Goal: Task Accomplishment & Management: Complete application form

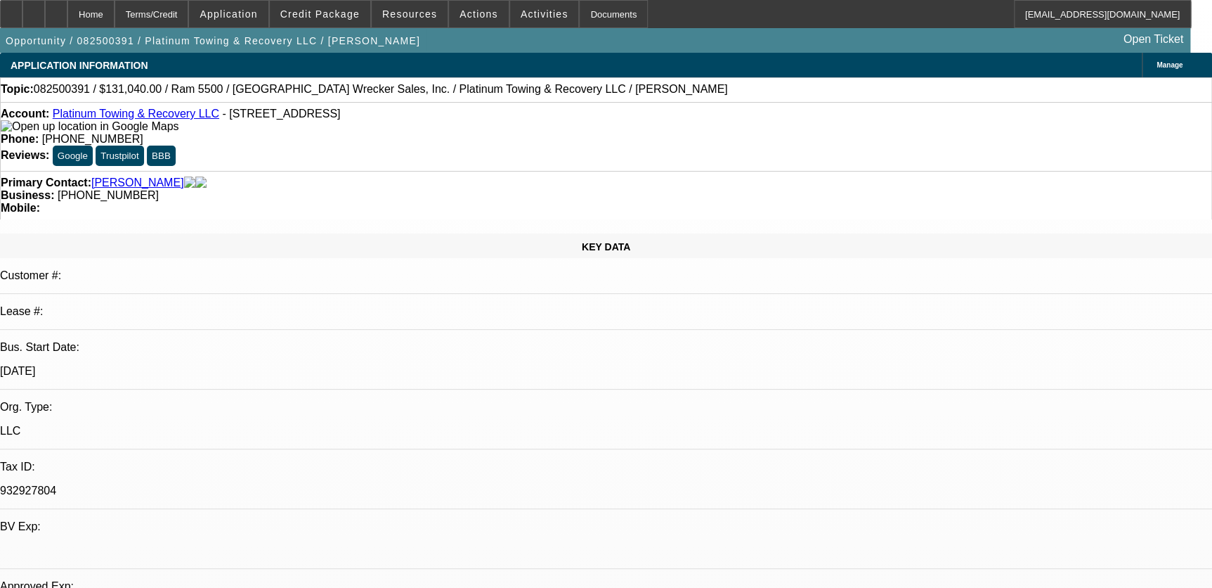
select select "0.1"
select select "0"
select select "0.1"
select select "0"
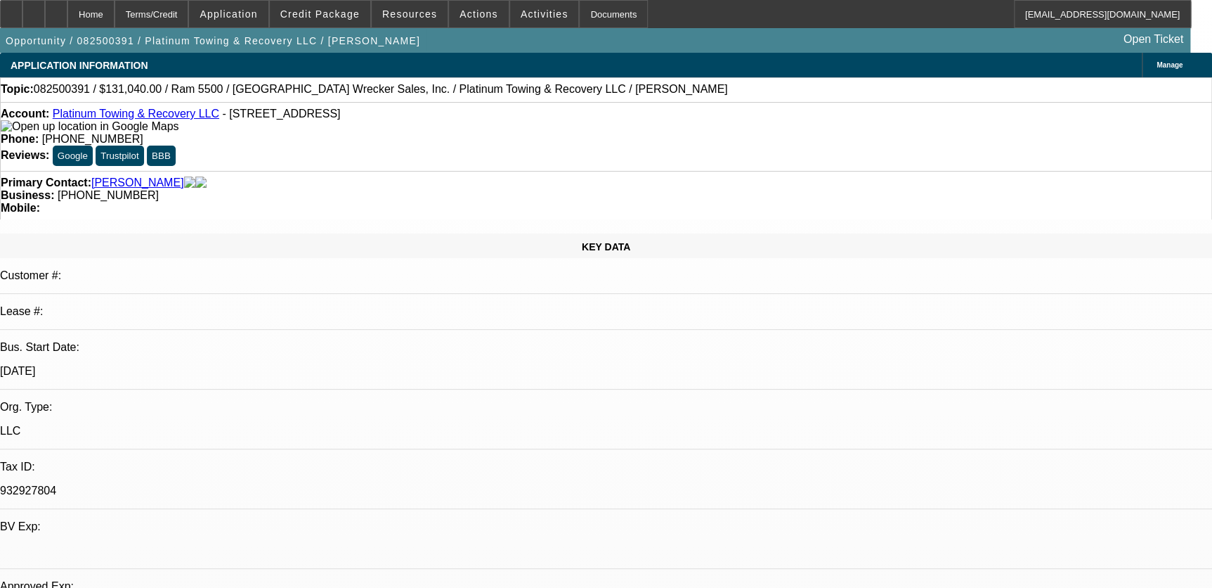
select select "0"
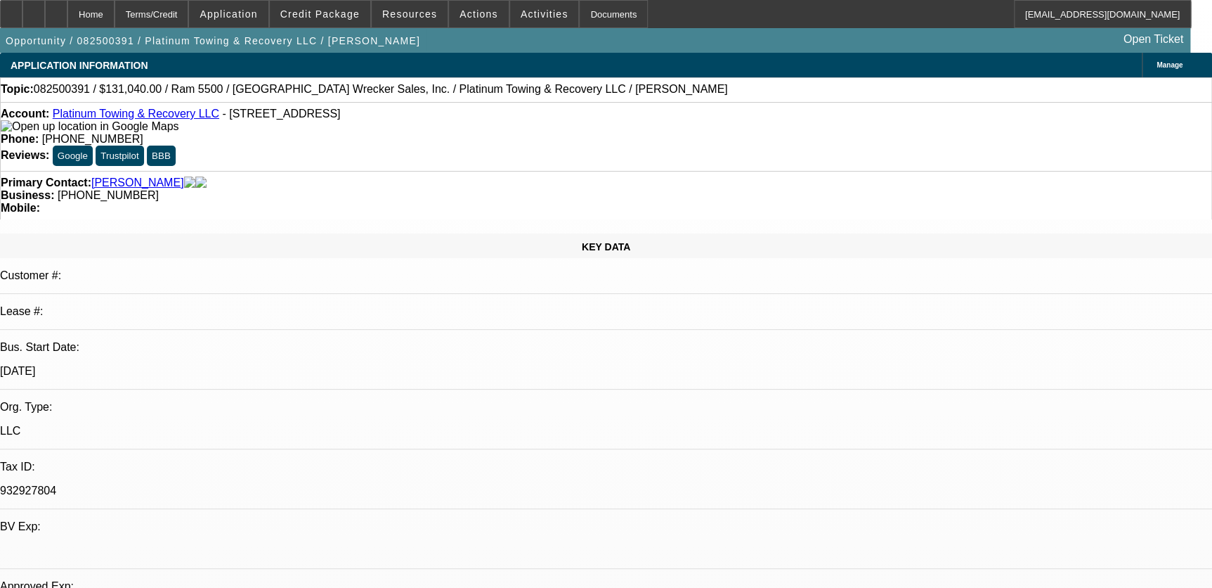
select select "0"
select select "1"
select select "2"
select select "6"
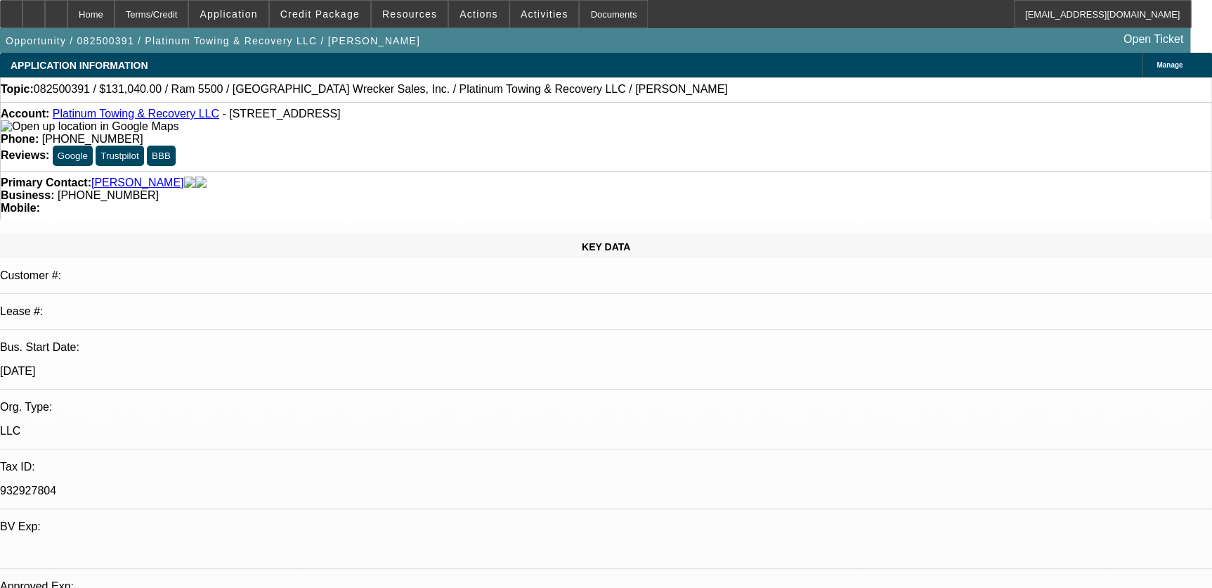
select select "1"
select select "2"
select select "6"
select select "1"
select select "2"
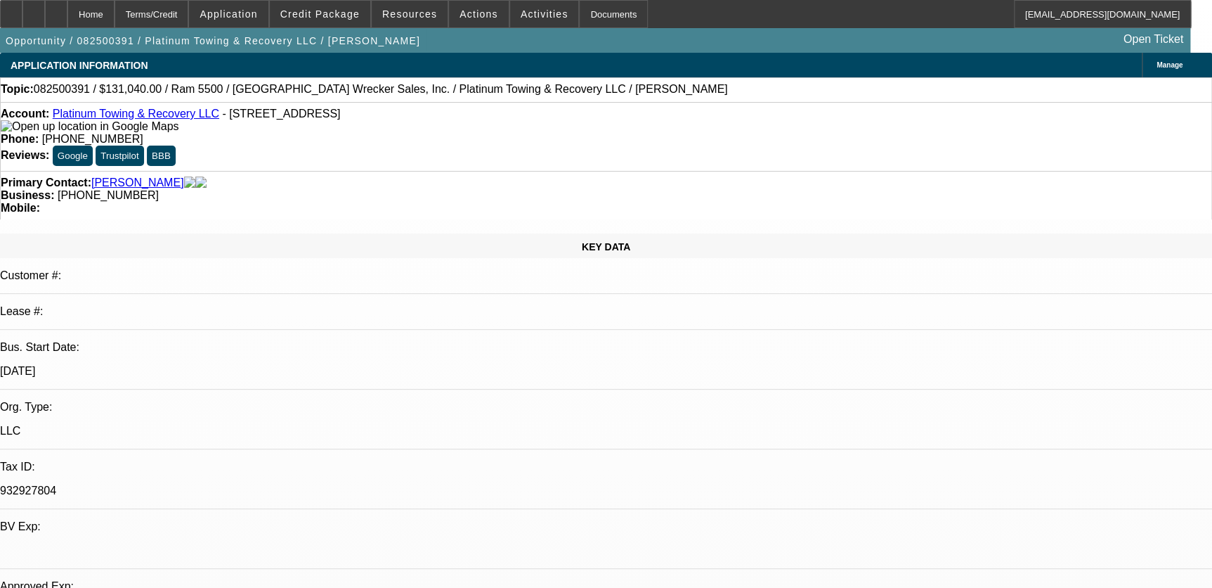
select select "6"
select select "1"
select select "2"
select select "6"
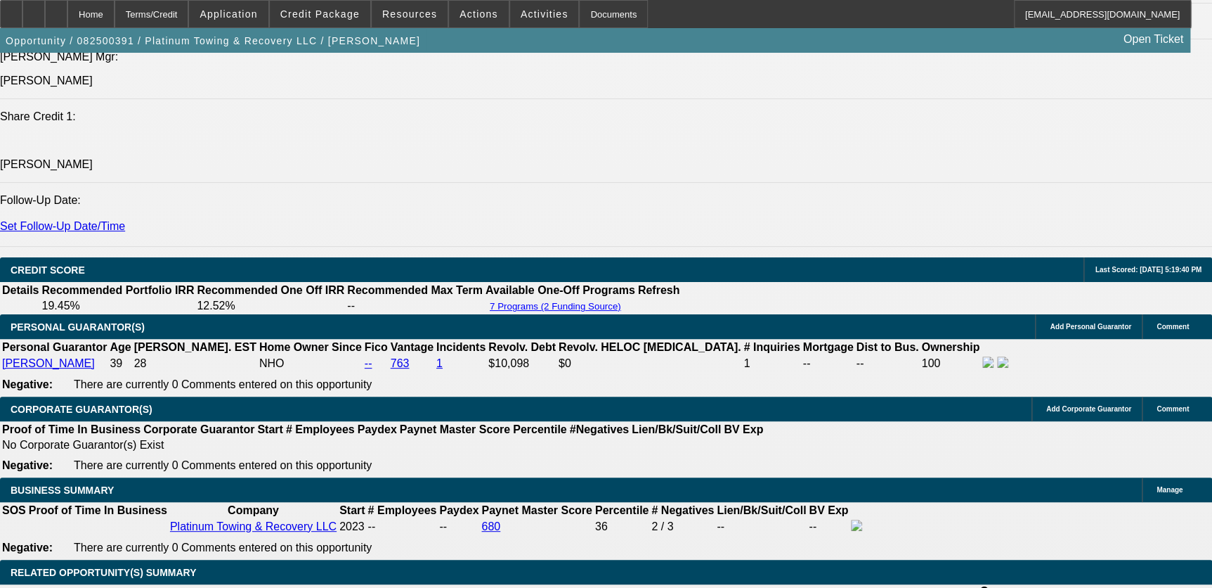
scroll to position [2108, 0]
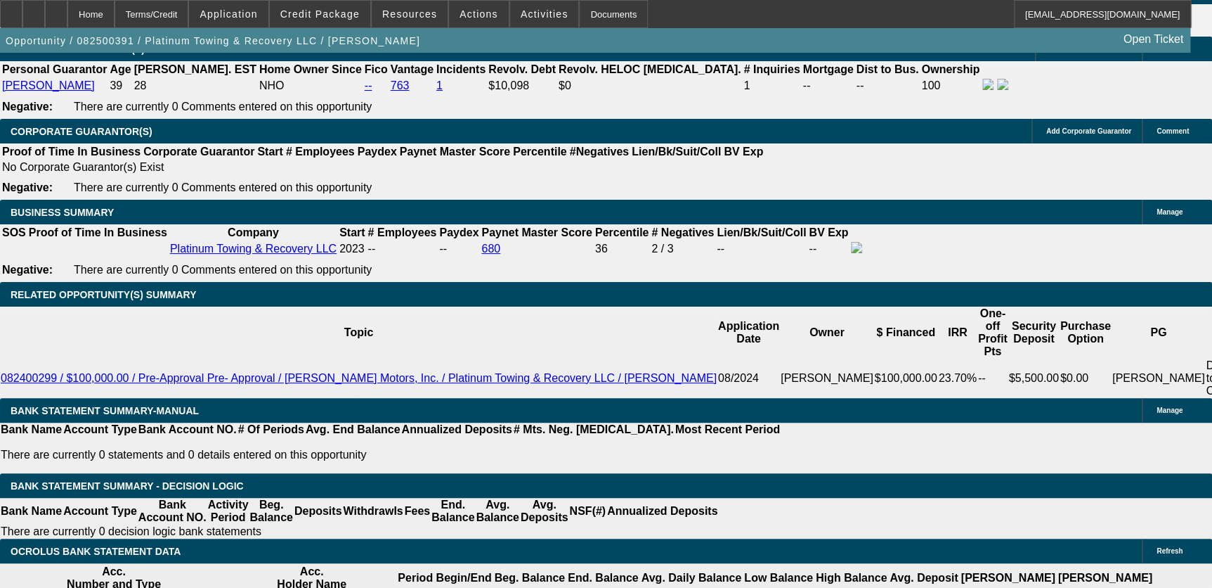
drag, startPoint x: 225, startPoint y: 351, endPoint x: 240, endPoint y: 352, distance: 14.8
type input "252.91"
type input "UNKNOWN"
type input "2565.91"
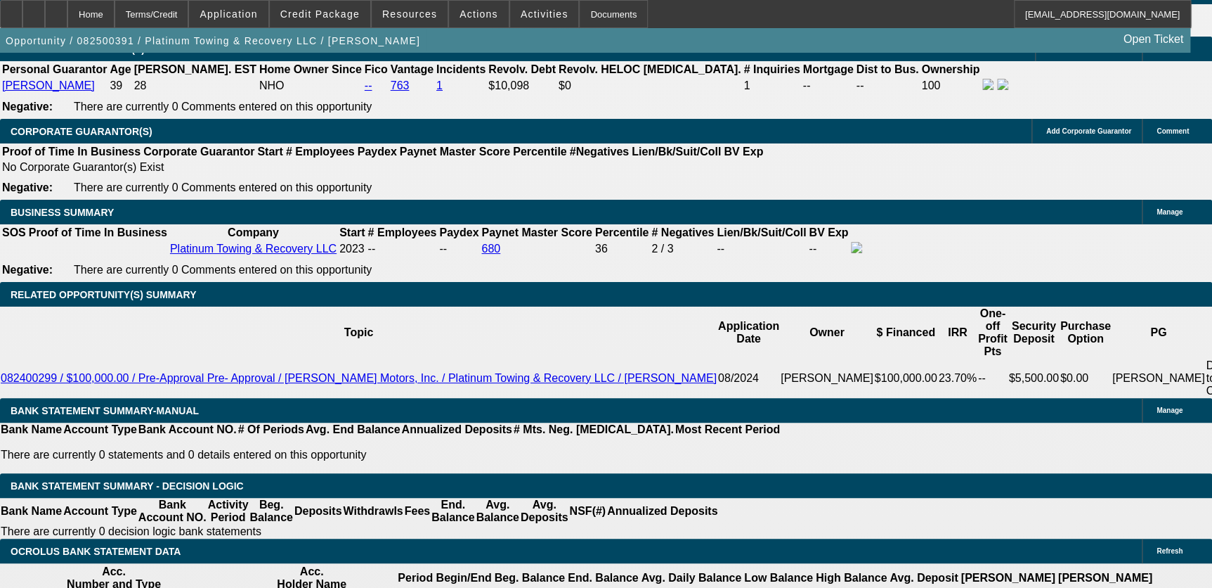
type input "12.1"
type input "$2,565.91"
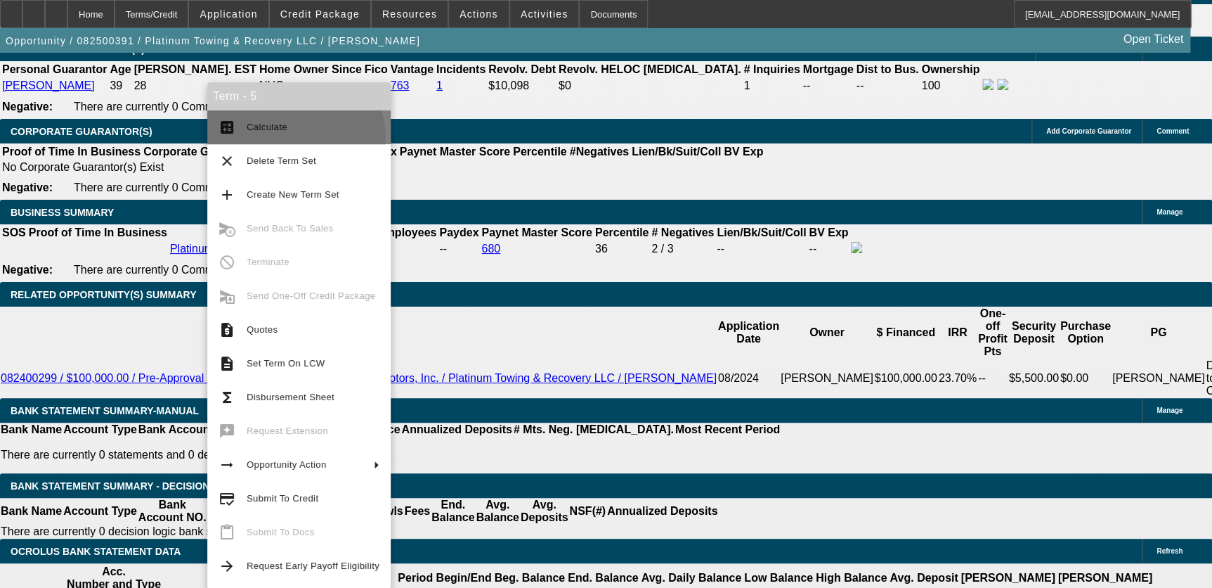
click at [270, 141] on button "calculate Calculate" at bounding box center [298, 127] width 183 height 34
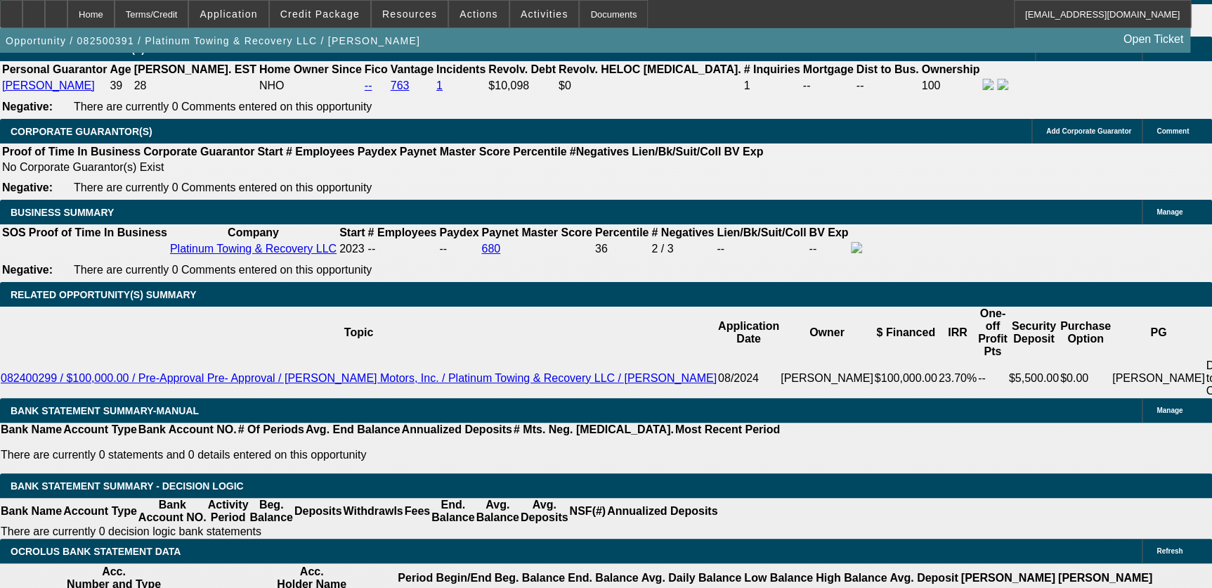
click at [270, 141] on div "Term - 5 calculate Calculate clear Delete Term Set add Create New Term Set canc…" at bounding box center [298, 335] width 183 height 506
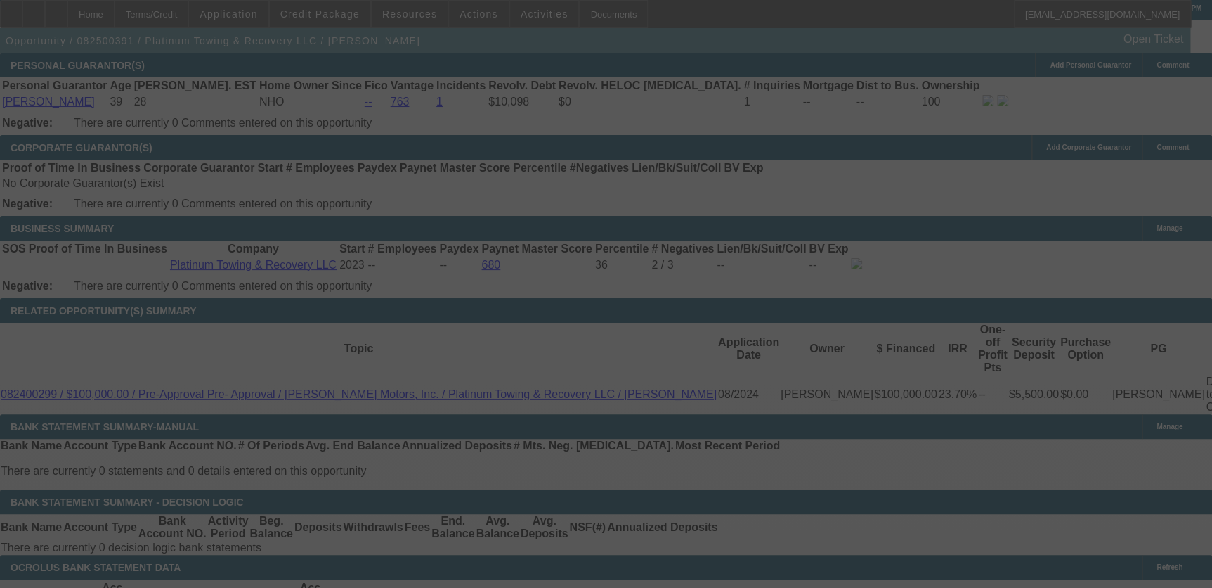
select select "0.1"
select select "0"
select select "2"
select select "0"
select select "6"
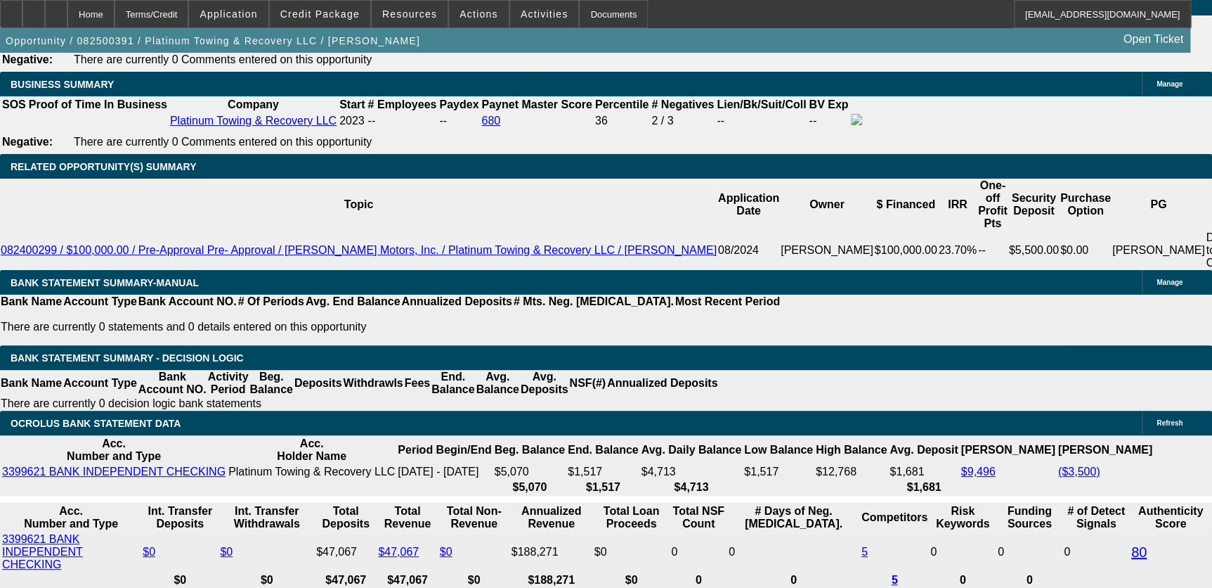
scroll to position [2220, 0]
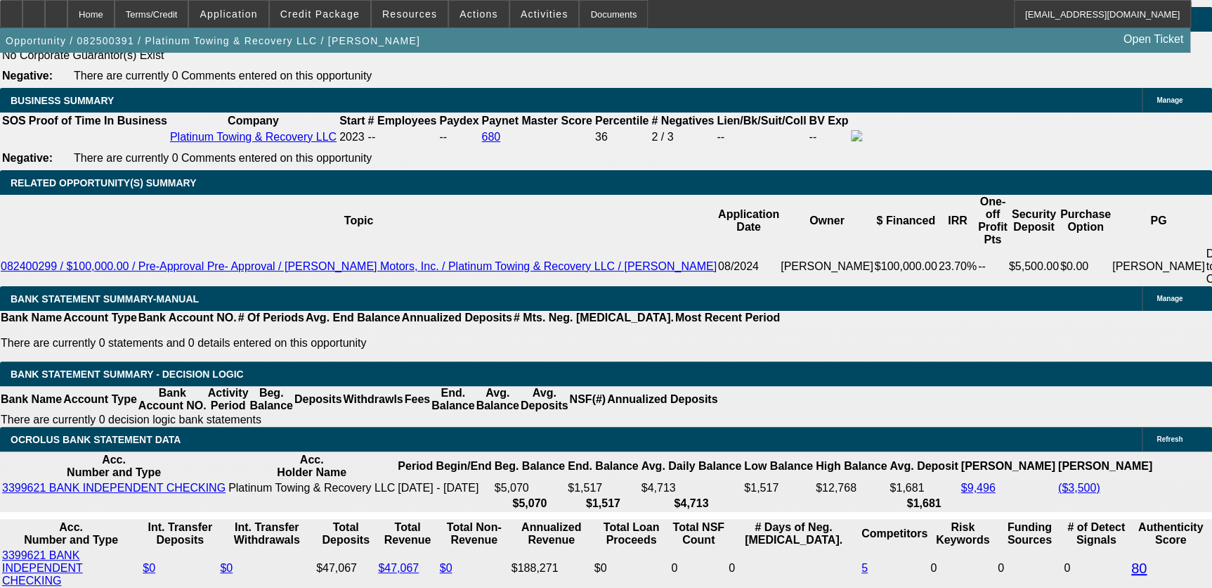
type input "2575.91"
type input "UNKNOWN"
type input "12.2"
type input "$2,575.91"
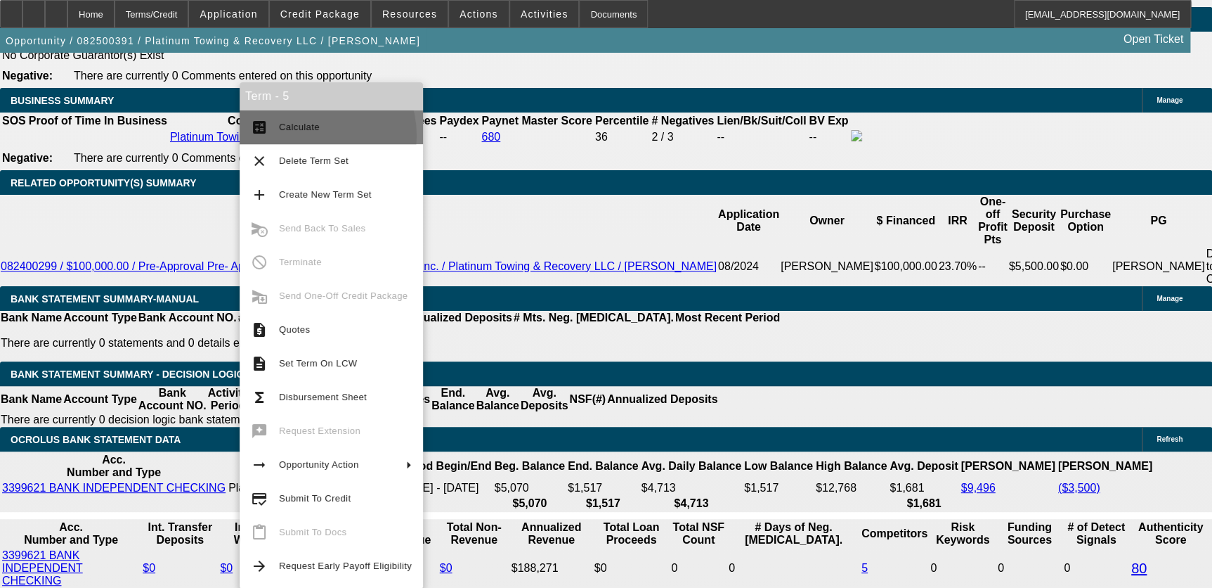
click at [306, 136] on button "calculate Calculate" at bounding box center [331, 127] width 183 height 34
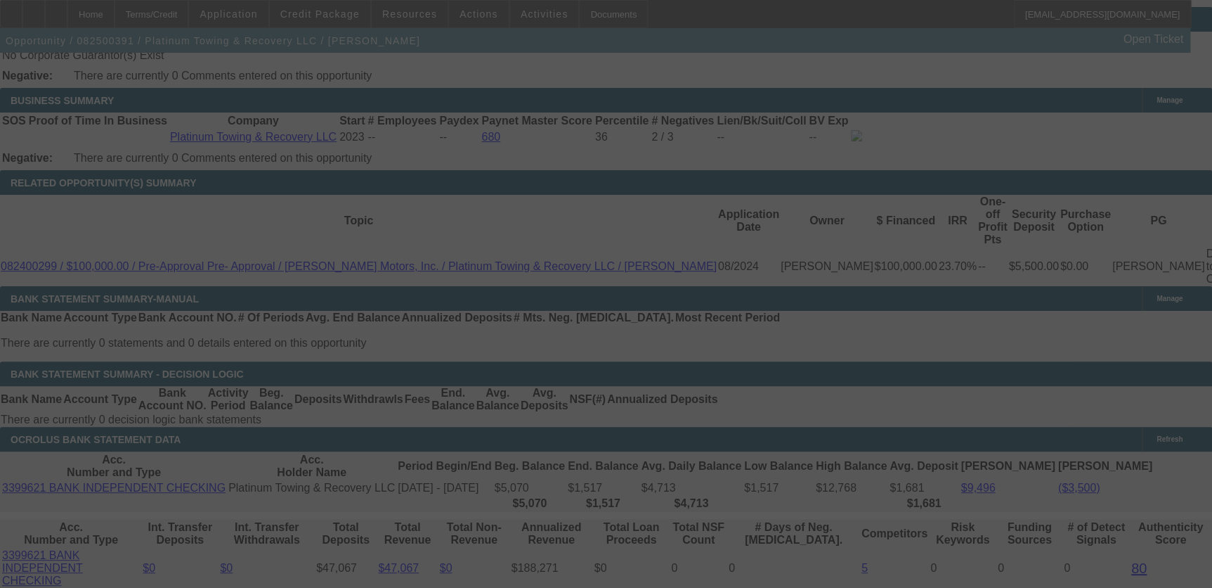
select select "0.1"
select select "0"
select select "2"
select select "0"
select select "6"
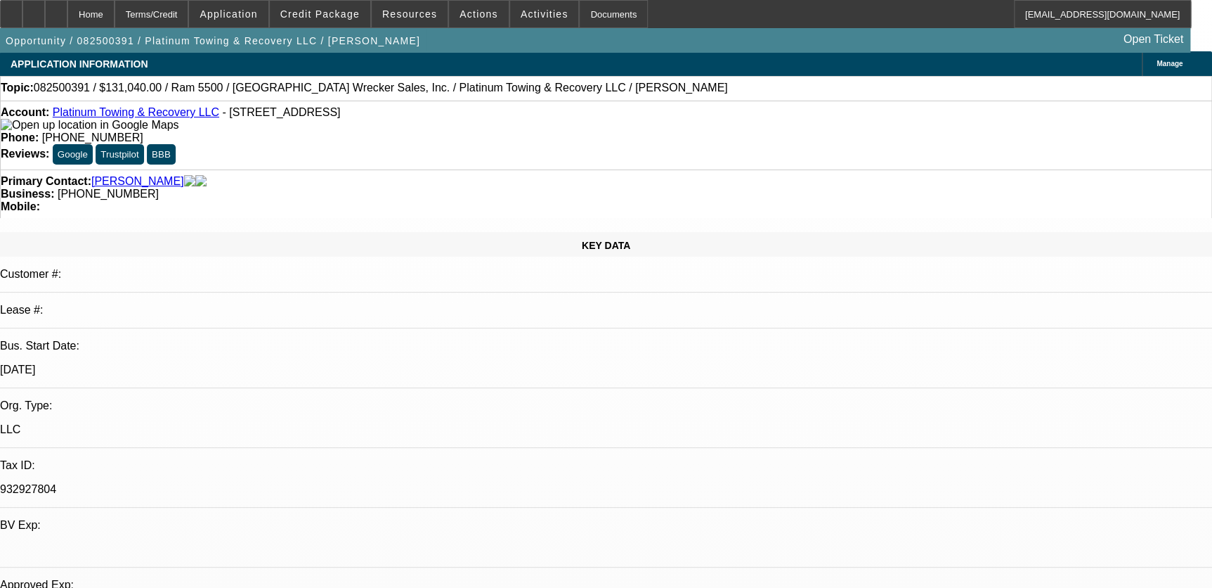
scroll to position [0, 0]
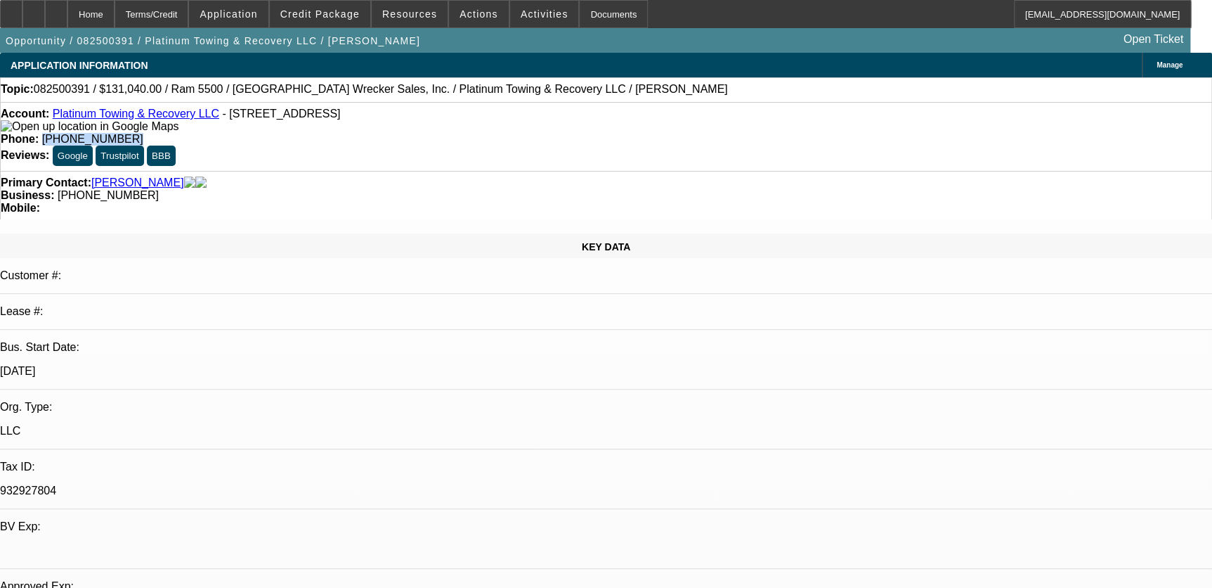
drag, startPoint x: 448, startPoint y: 117, endPoint x: 538, endPoint y: 105, distance: 90.7
click at [538, 105] on div "Account: Platinum Towing & Recovery LLC - [STREET_ADDRESS] Phone: [PHONE_NUMBER…" at bounding box center [606, 136] width 1212 height 69
drag, startPoint x: 533, startPoint y: 105, endPoint x: 482, endPoint y: 114, distance: 51.3
copy span "[PHONE_NUMBER]"
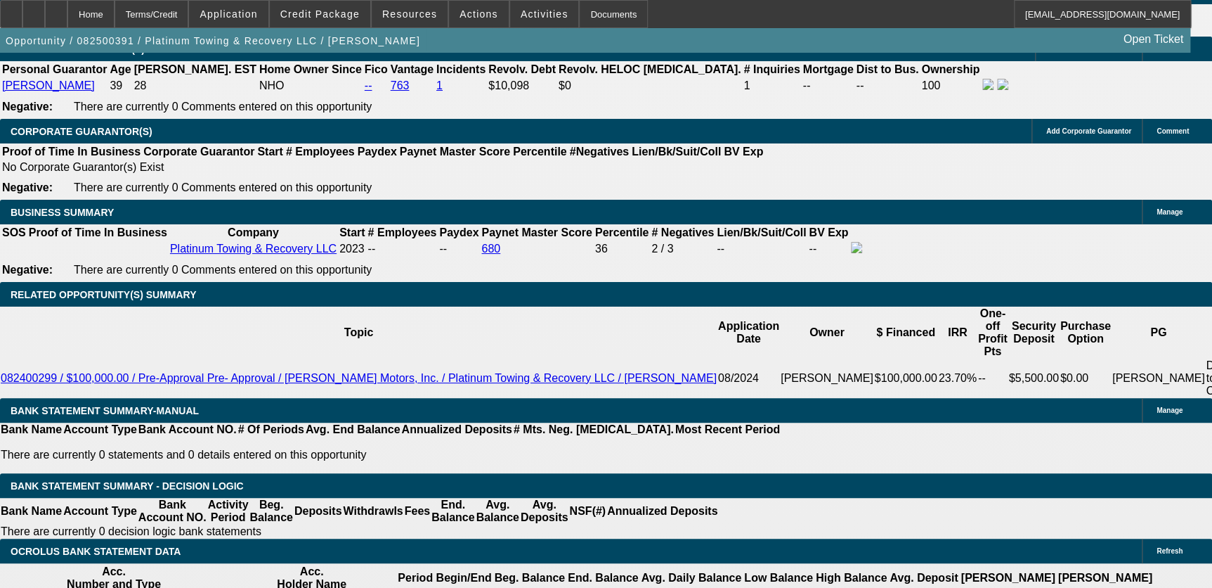
scroll to position [2172, 0]
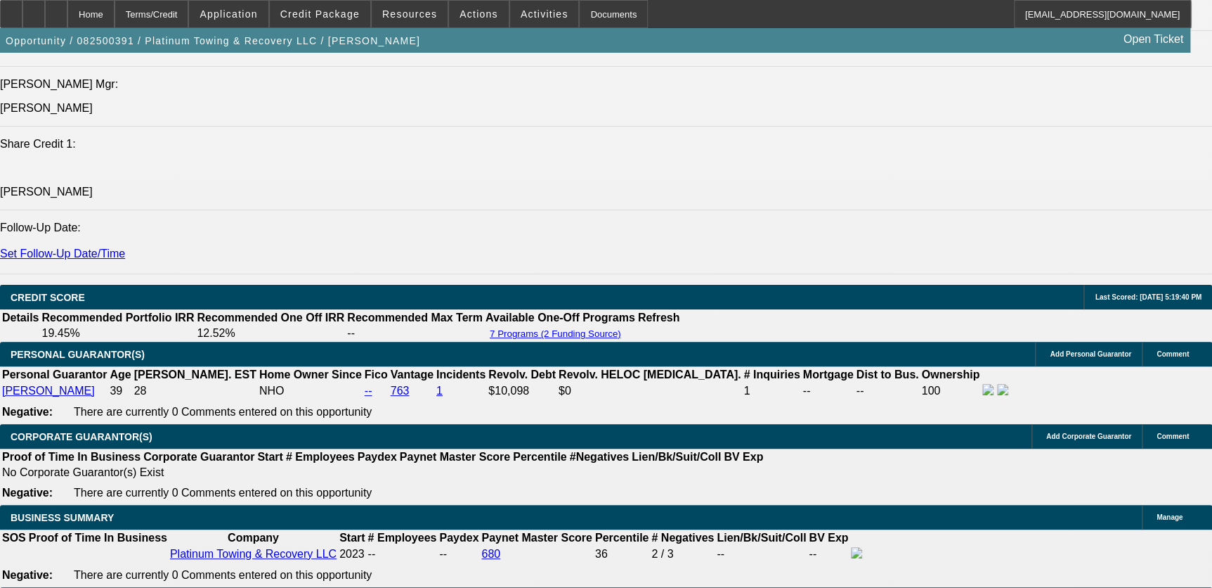
scroll to position [1661, 0]
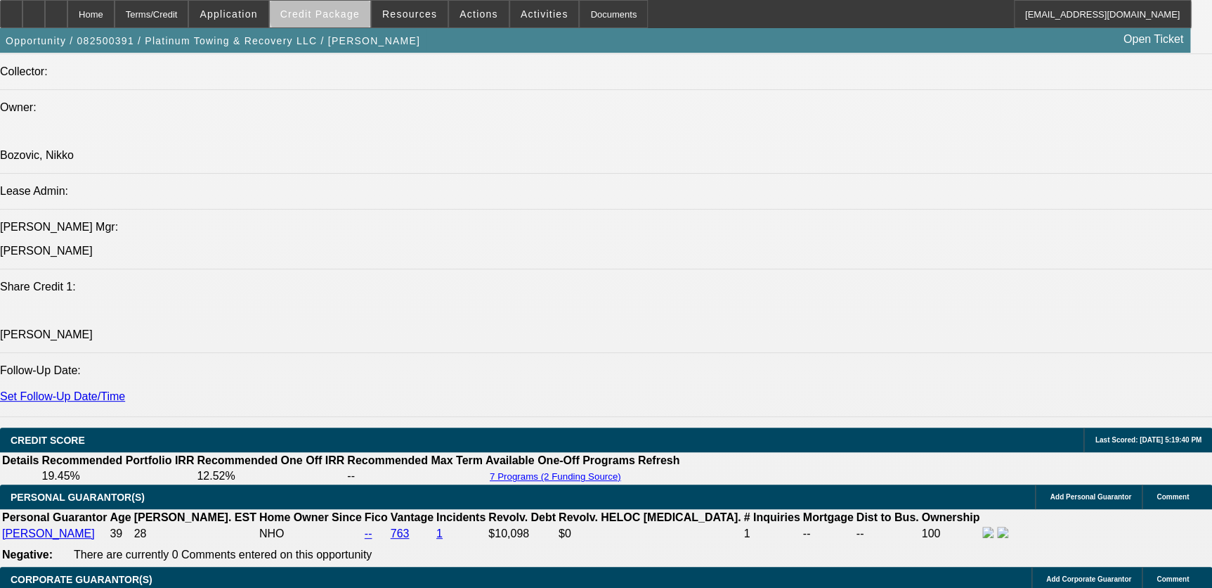
click at [343, 8] on span "Credit Package" at bounding box center [319, 13] width 79 height 11
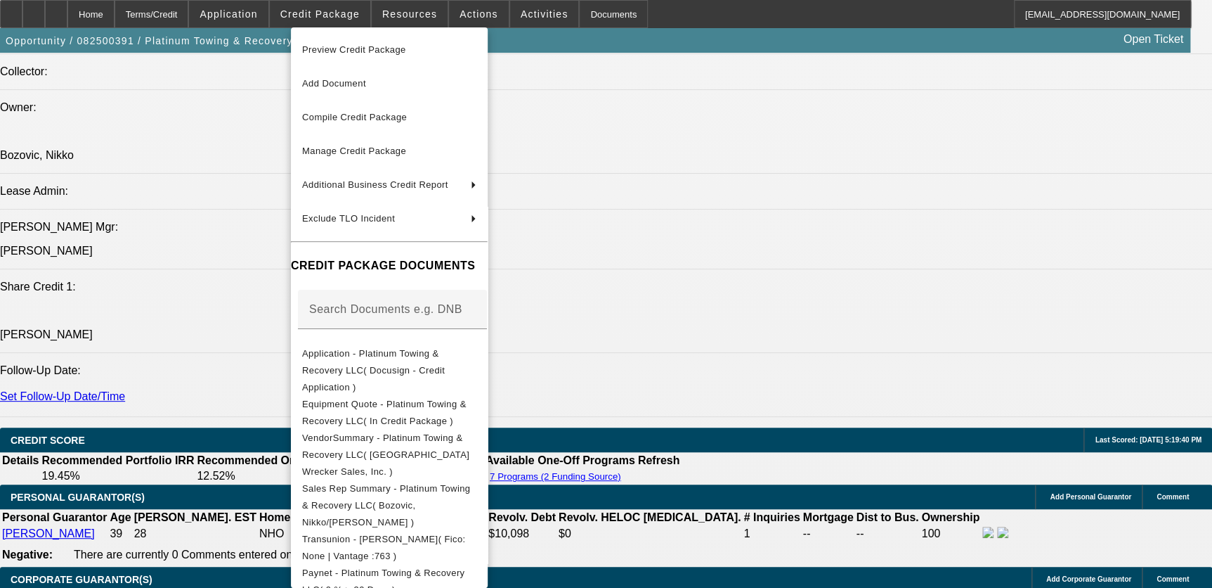
drag, startPoint x: 127, startPoint y: 428, endPoint x: 184, endPoint y: 5, distance: 427.0
click at [97, 427] on div at bounding box center [606, 294] width 1212 height 588
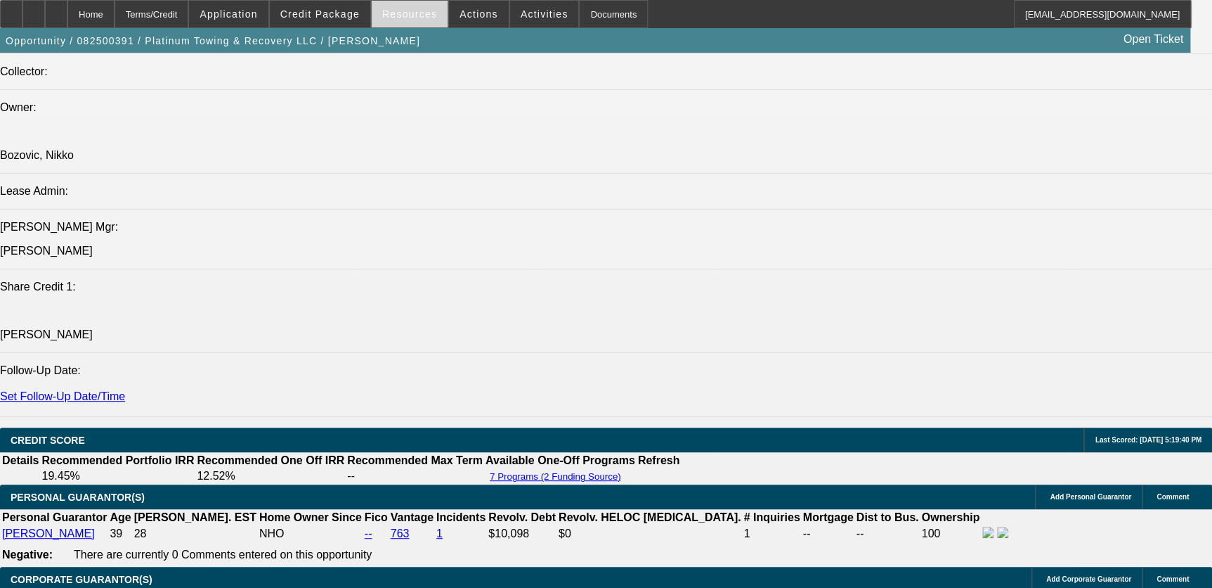
click at [388, 9] on span "Resources" at bounding box center [409, 13] width 55 height 11
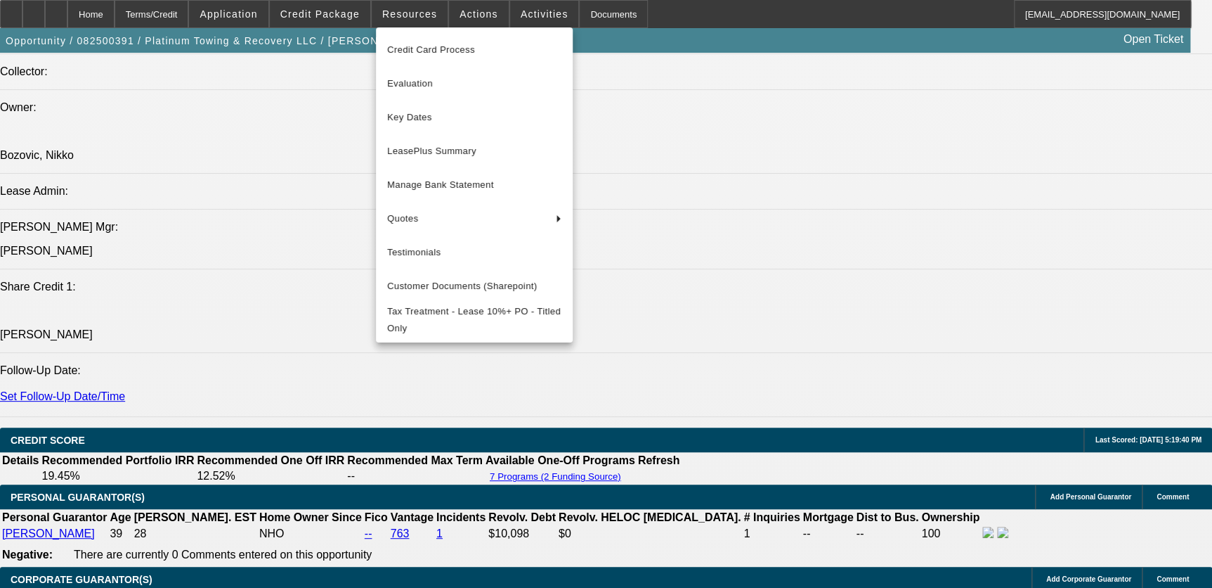
click at [254, 398] on div at bounding box center [606, 294] width 1212 height 588
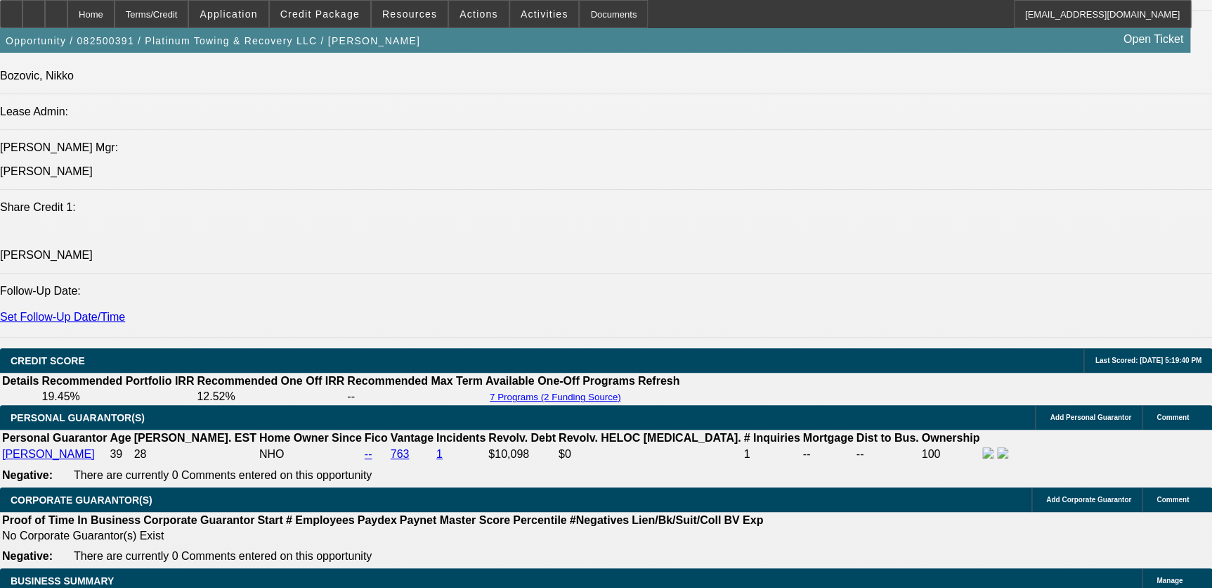
scroll to position [1853, 0]
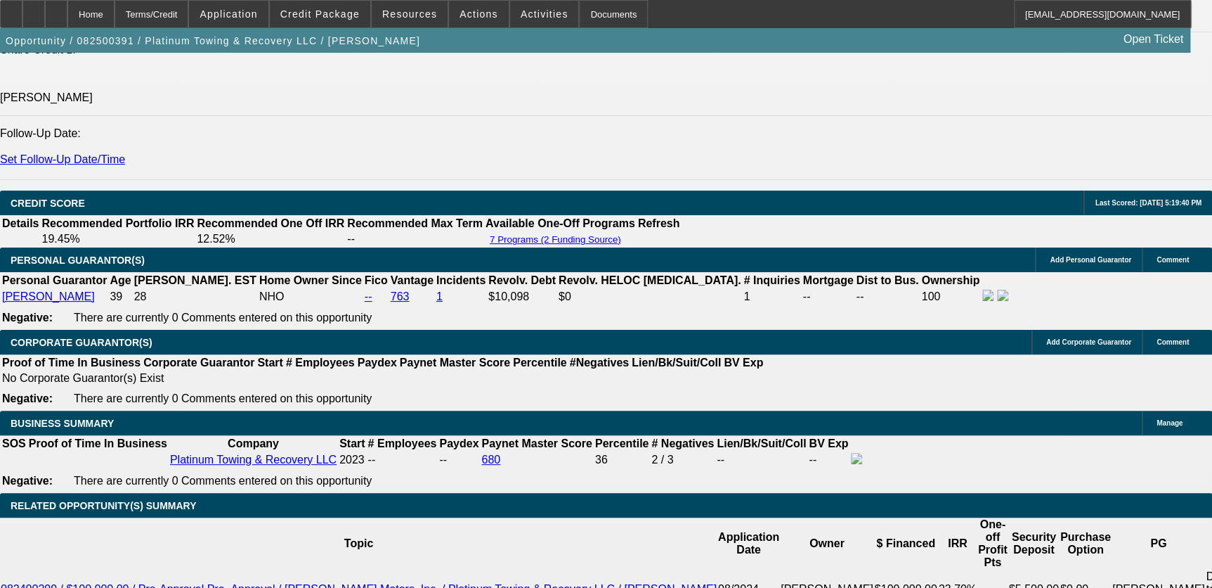
scroll to position [2108, 0]
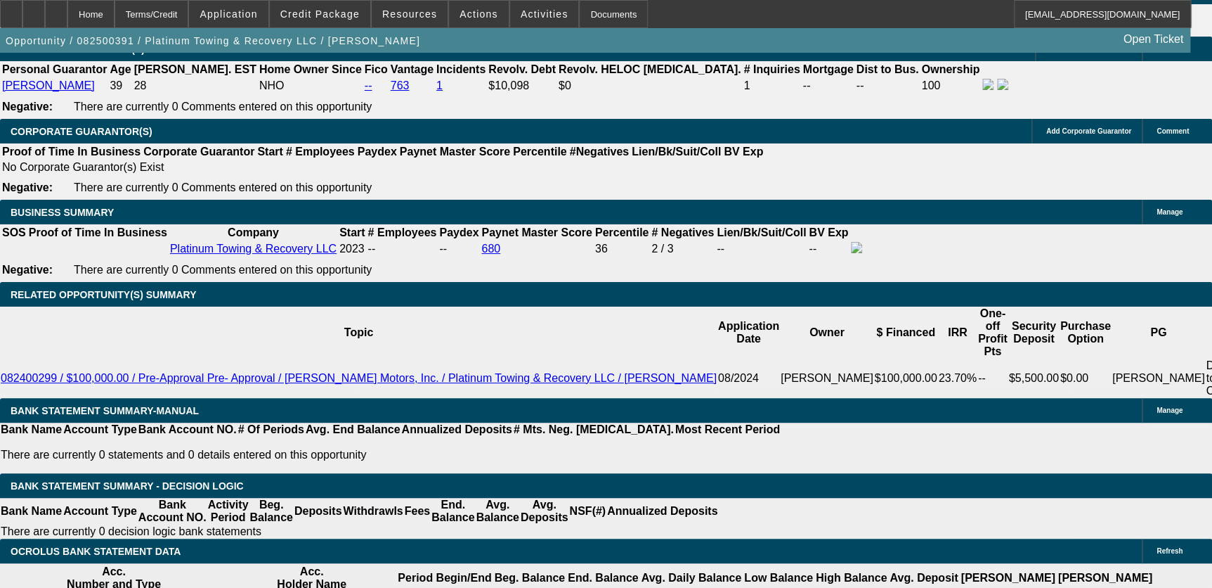
drag, startPoint x: 221, startPoint y: 352, endPoint x: 229, endPoint y: 349, distance: 9.1
type input "255.91"
type input "UNKNOWN"
type input "2565.91"
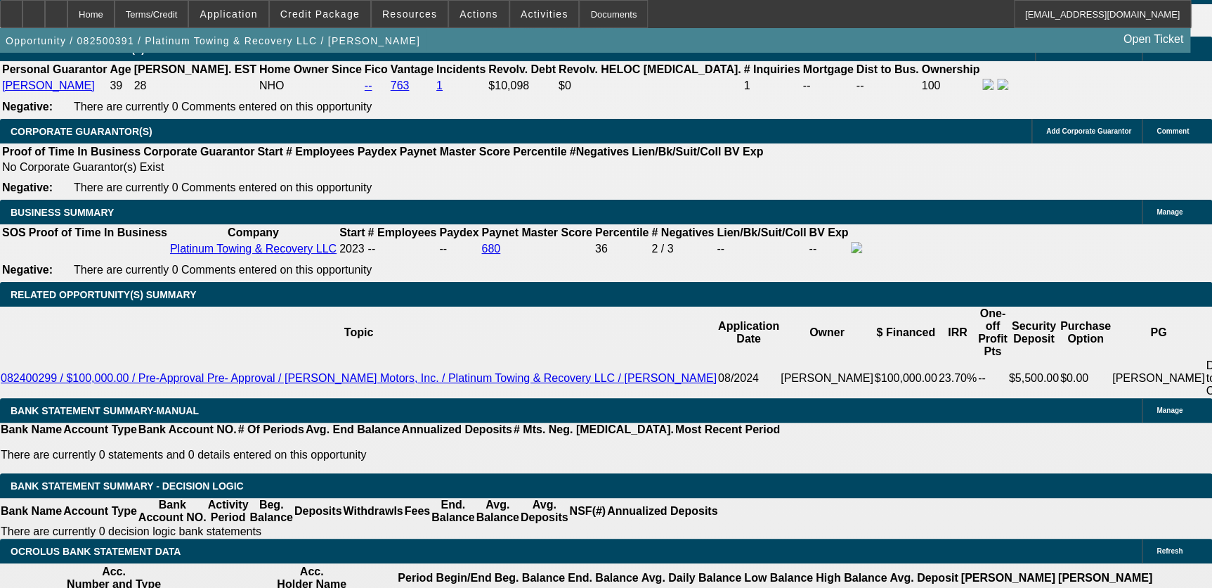
type input "12.1"
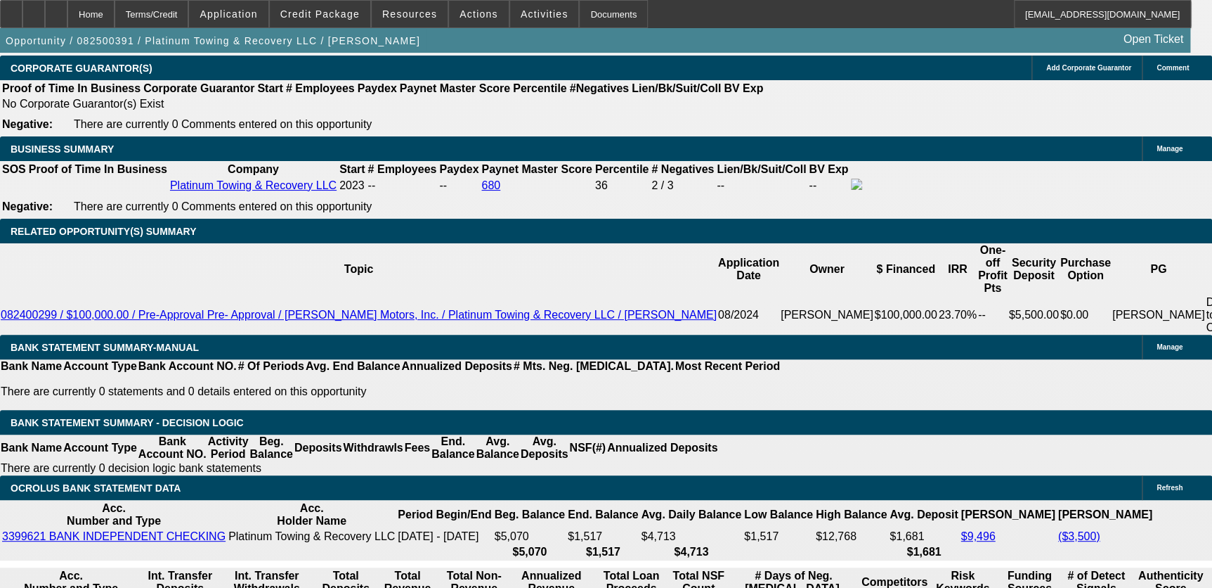
type input "$2,565.91"
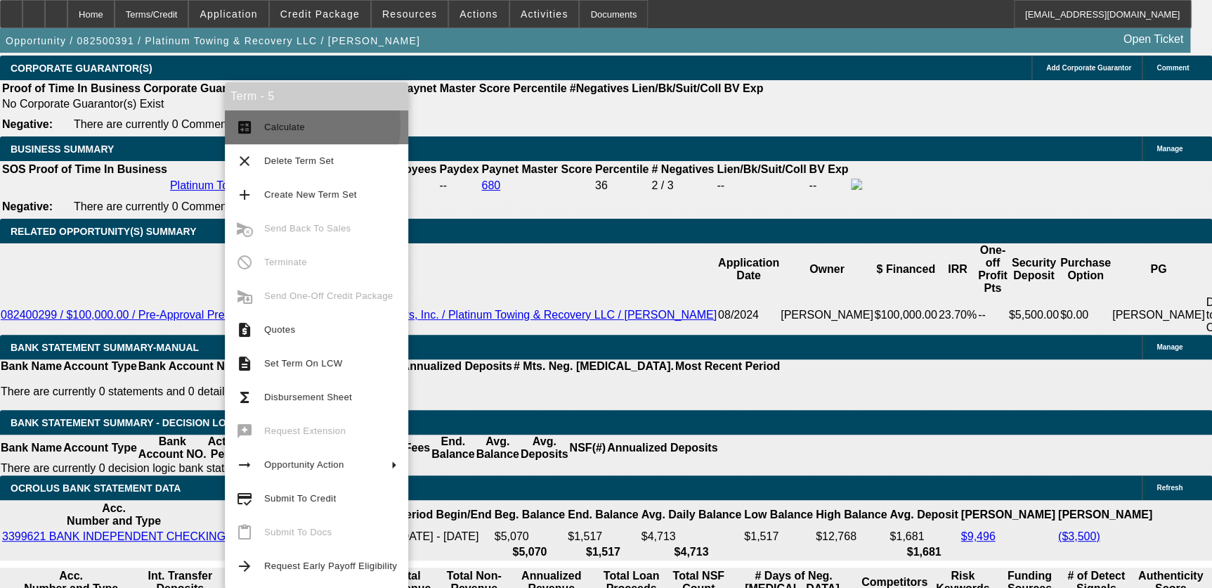
click at [296, 126] on span "Calculate" at bounding box center [284, 127] width 41 height 11
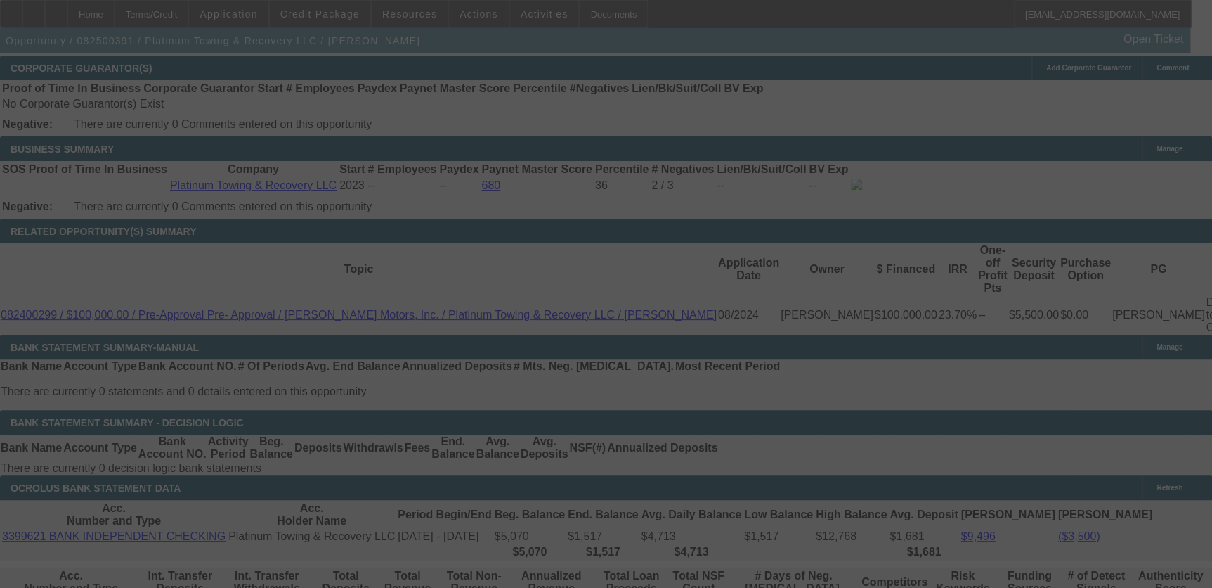
select select "0.1"
select select "0"
select select "2"
select select "0"
select select "6"
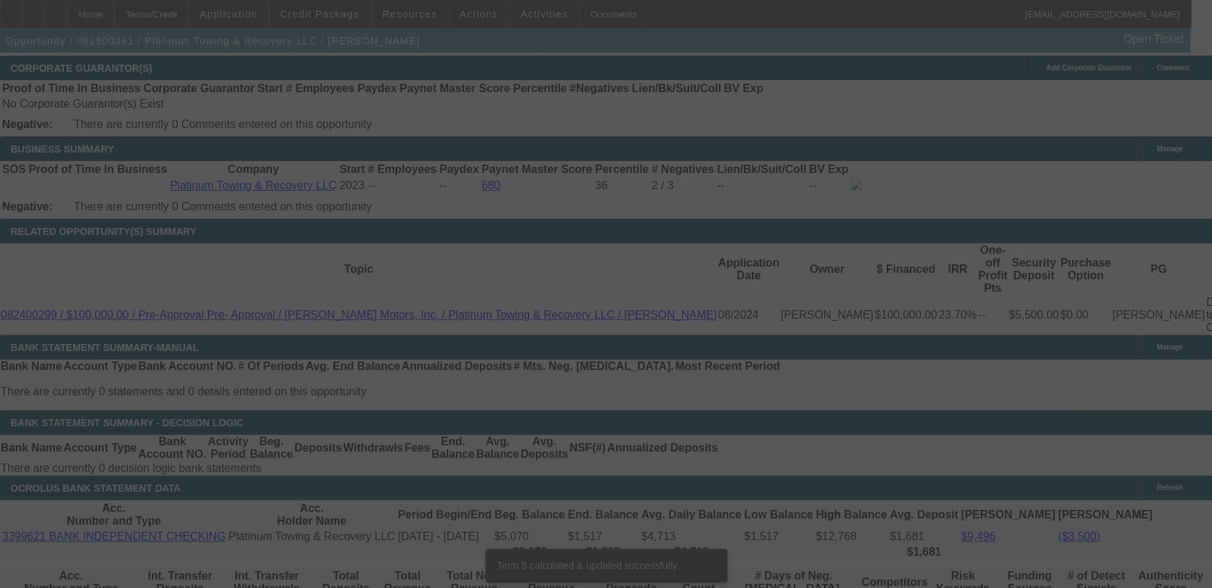
scroll to position [2162, 0]
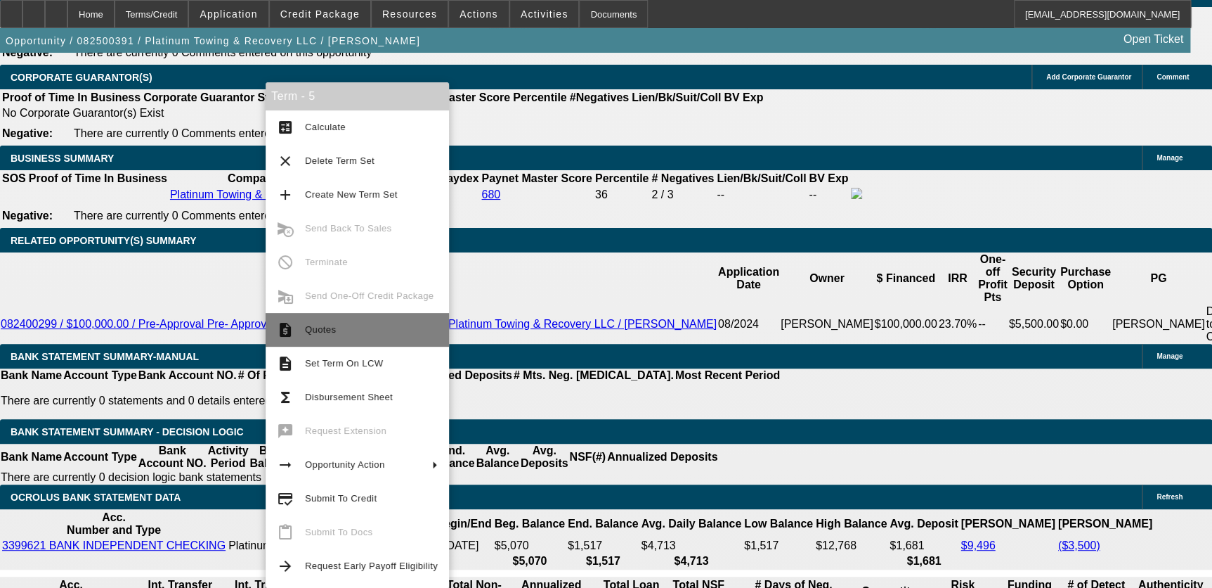
click at [363, 328] on span "Quotes" at bounding box center [371, 329] width 133 height 17
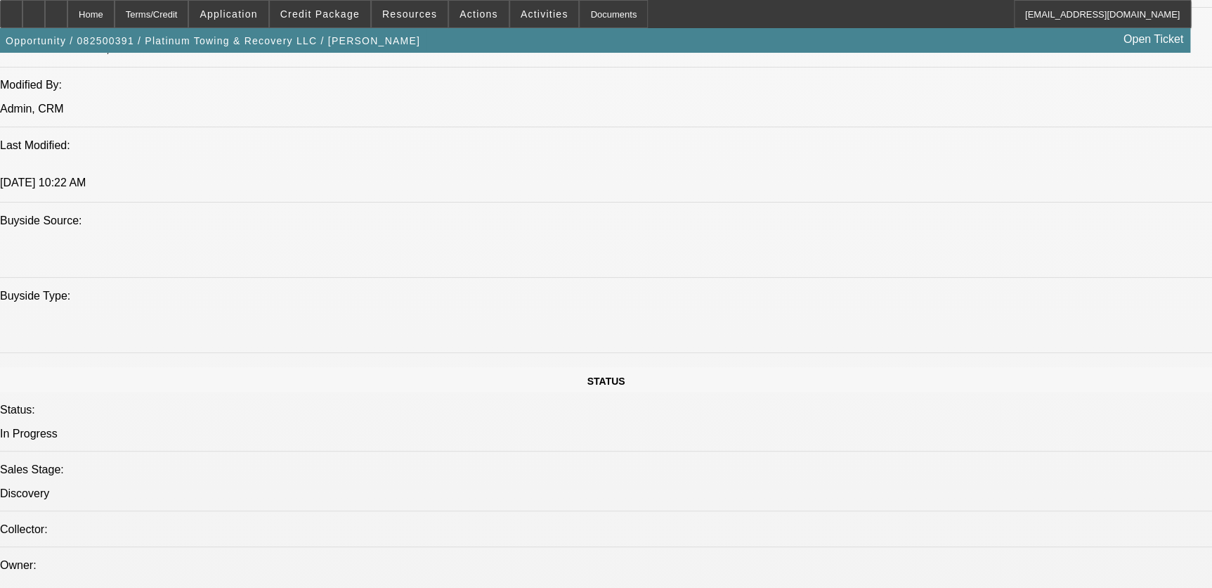
scroll to position [693, 0]
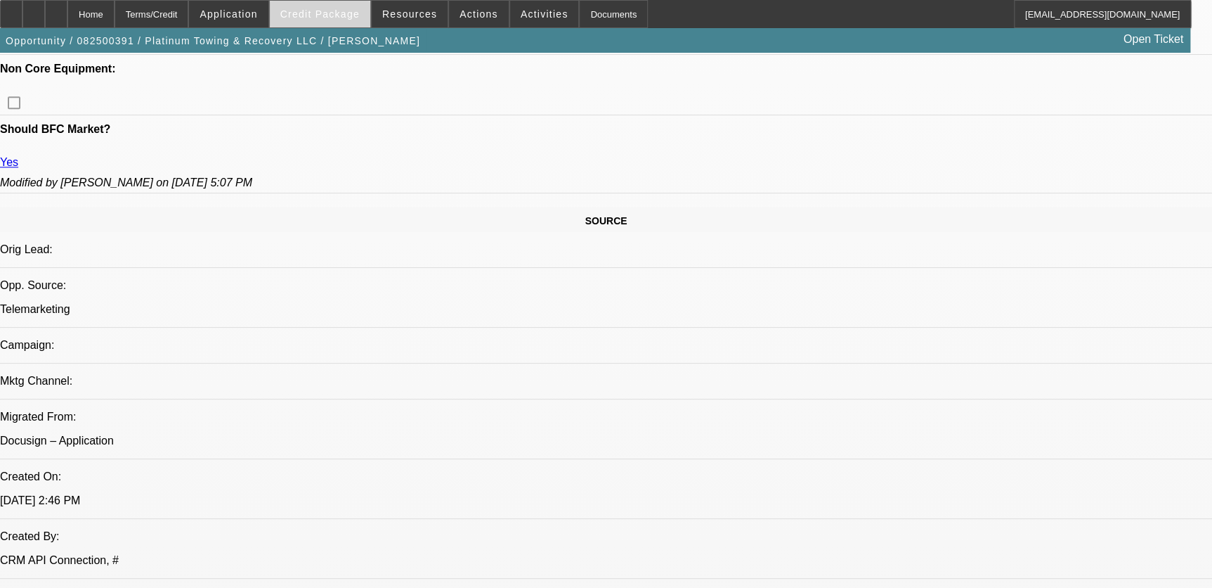
click at [341, 27] on span at bounding box center [320, 14] width 100 height 34
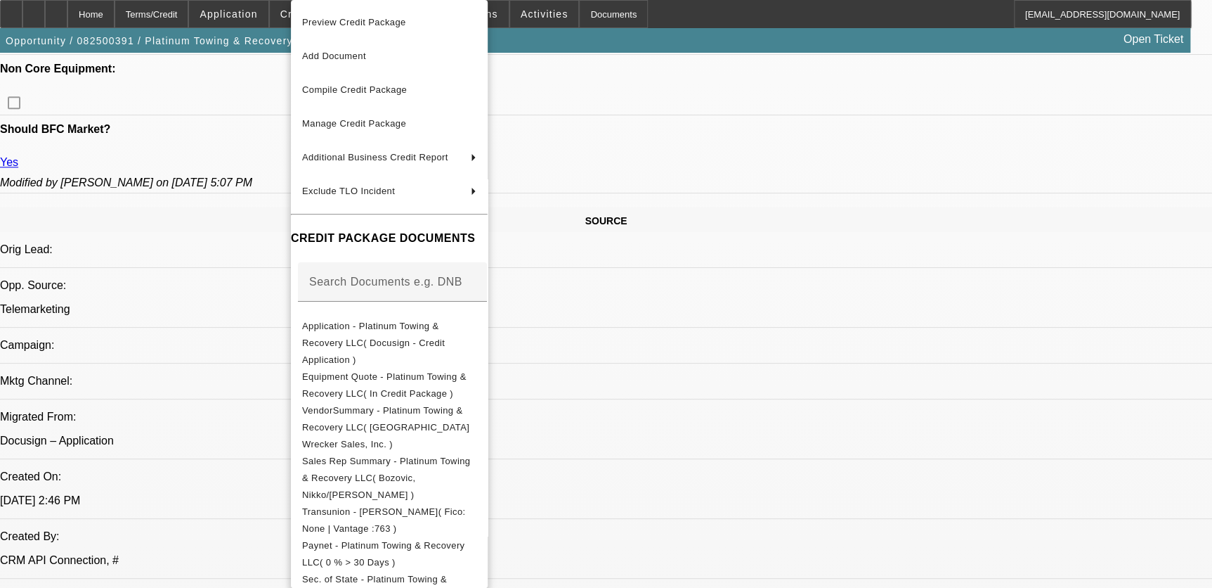
click at [285, 15] on div at bounding box center [606, 294] width 1212 height 588
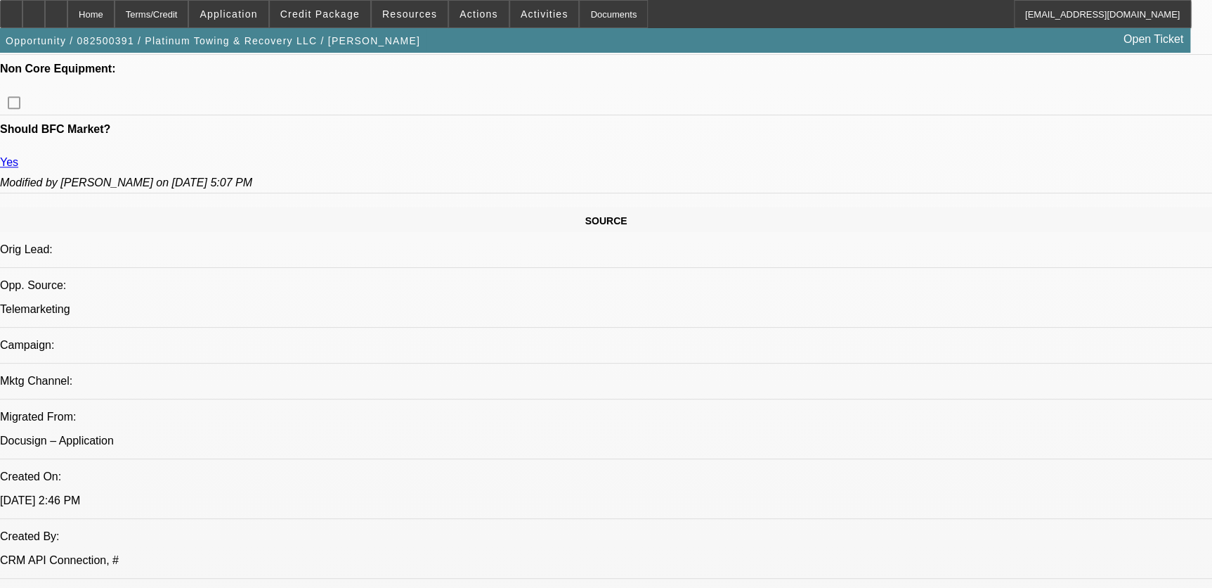
click at [260, 13] on div at bounding box center [606, 294] width 1212 height 588
click at [257, 13] on span "Application" at bounding box center [229, 13] width 58 height 11
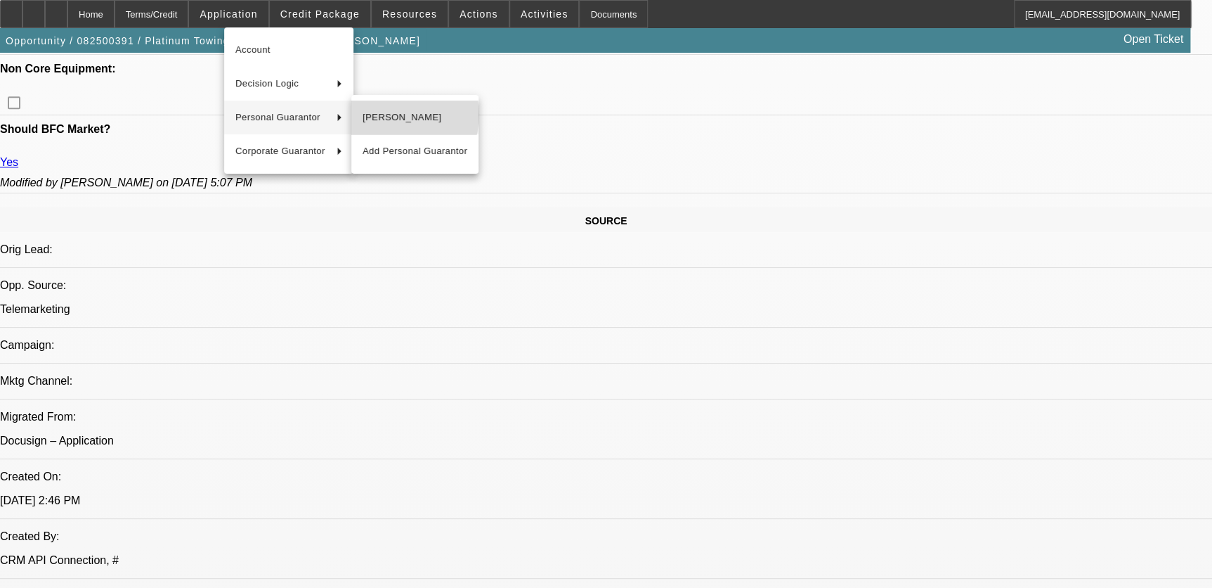
click at [391, 115] on span "[PERSON_NAME]" at bounding box center [415, 117] width 105 height 17
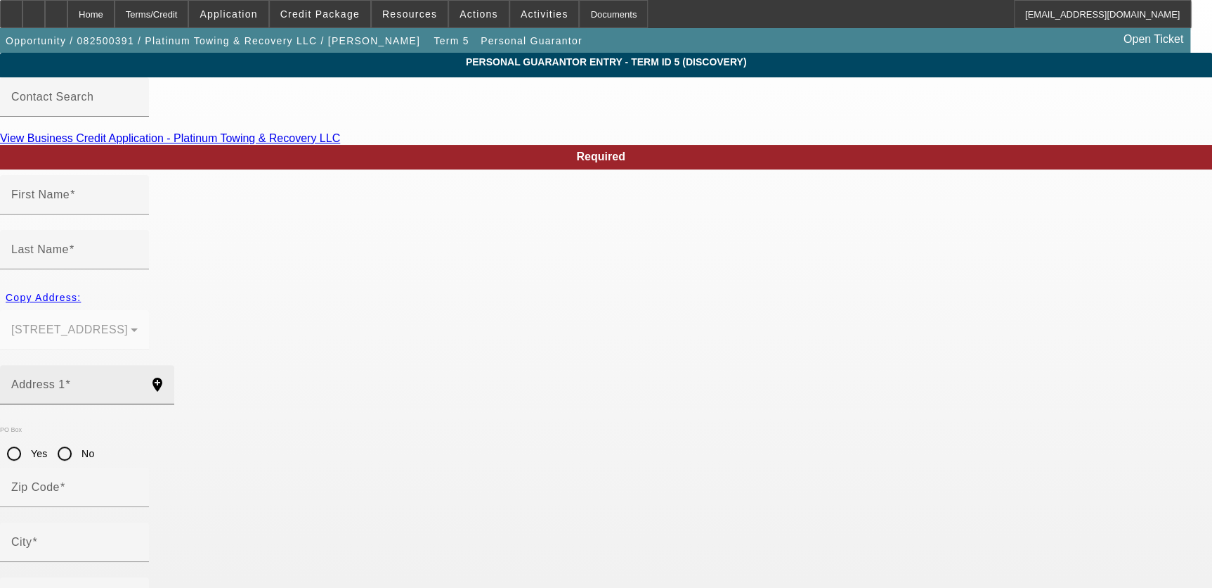
type input "[PERSON_NAME]"
type input "[STREET_ADDRESS]"
radio input "true"
type input "35603"
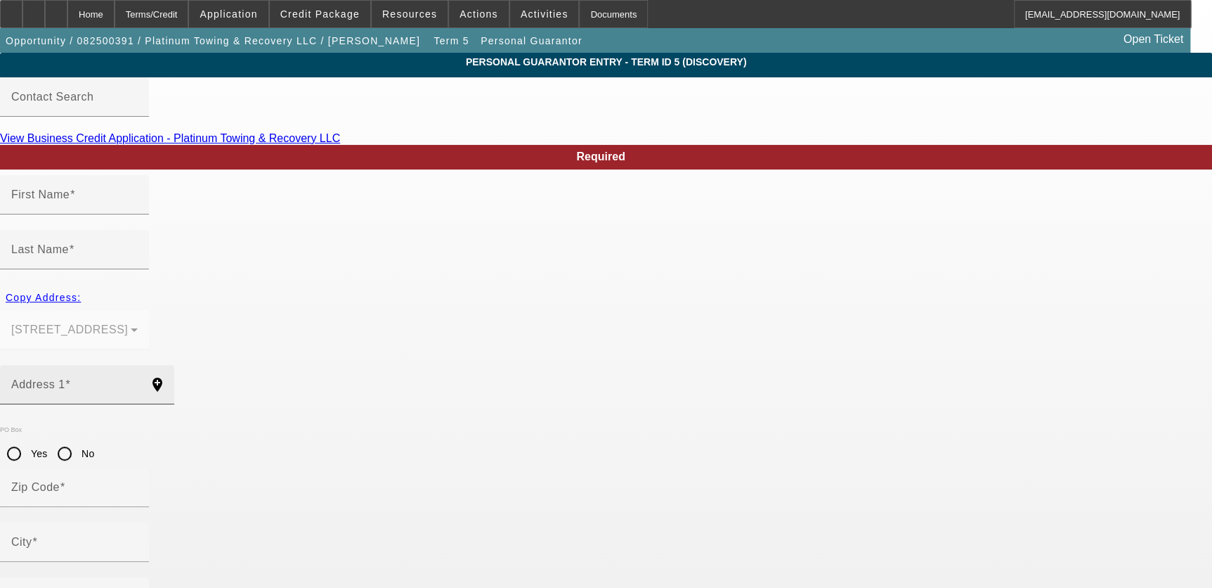
type input "Decatur"
type input "[PHONE_NUMBER]"
type input "100"
type input "420-27-6910"
type input "[EMAIL_ADDRESS][DOMAIN_NAME]"
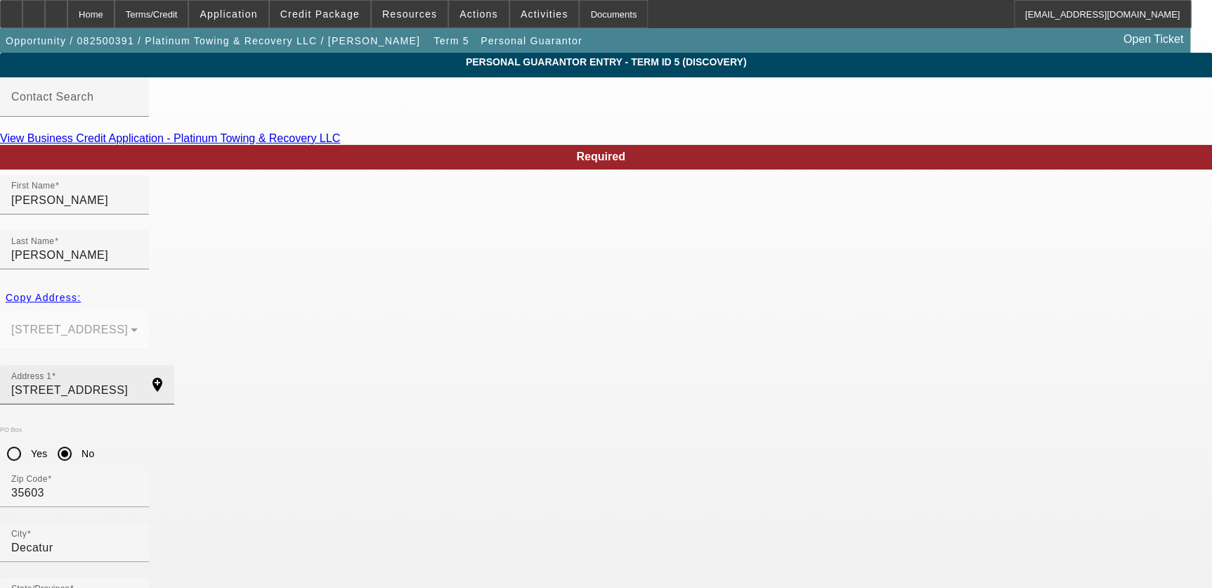
scroll to position [38, 0]
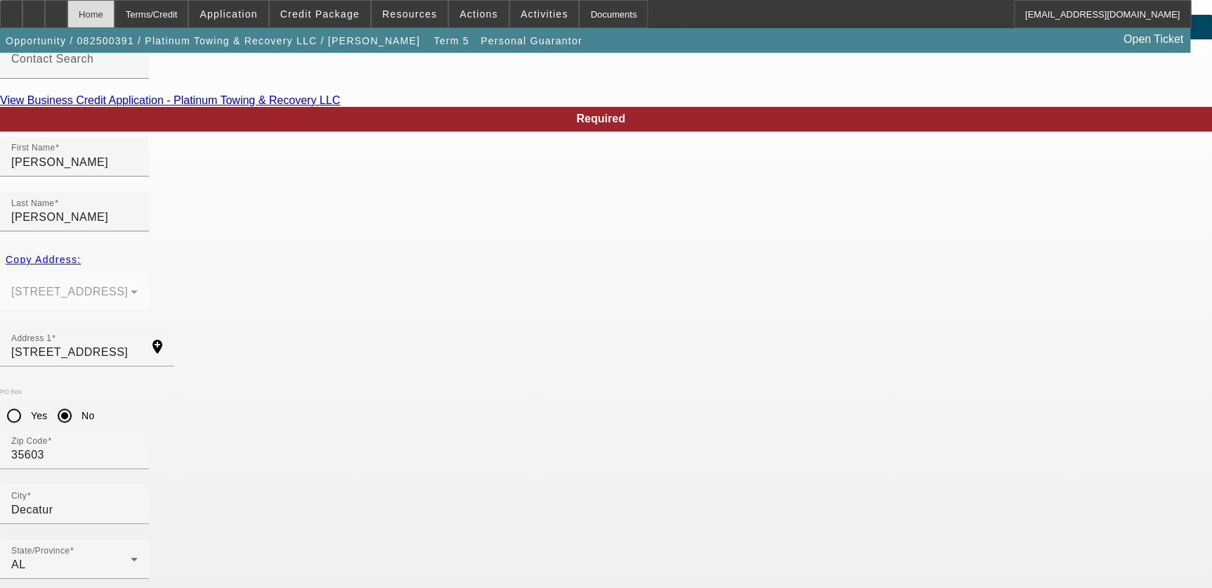
click at [115, 22] on div "Home" at bounding box center [90, 14] width 47 height 28
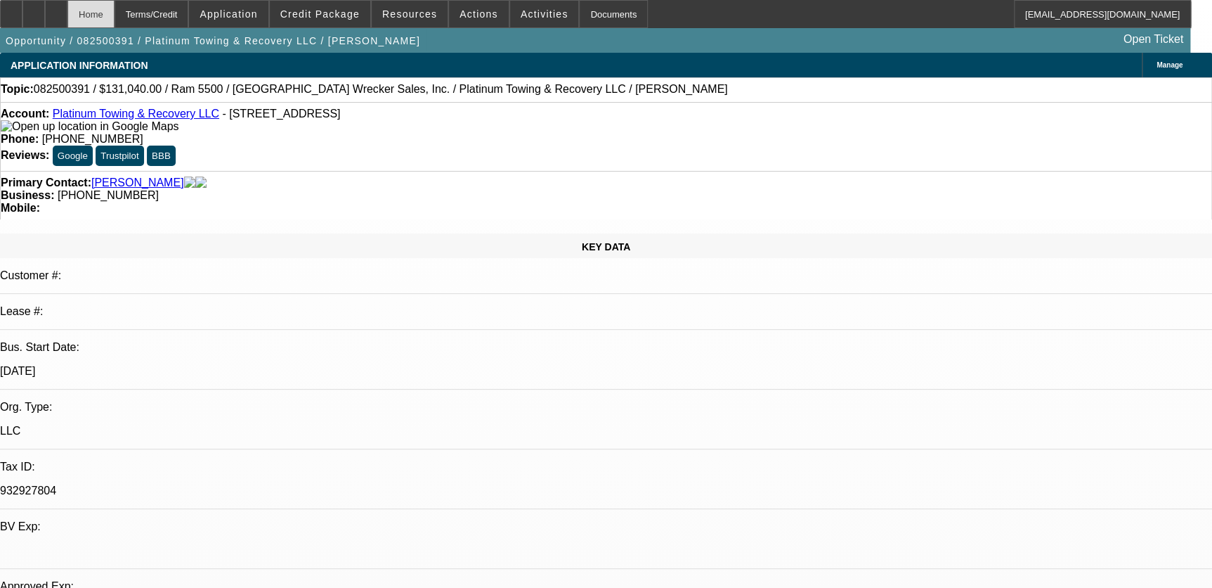
select select "0.1"
select select "0"
select select "2"
select select "0"
select select "6"
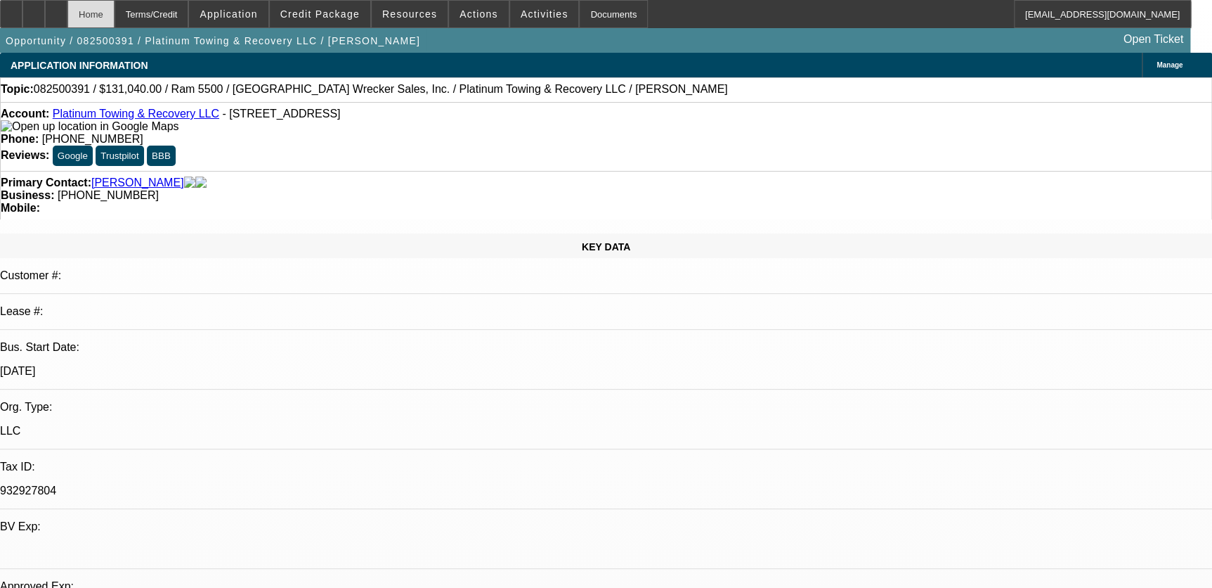
select select "0.1"
select select "0"
select select "2"
select select "0"
select select "6"
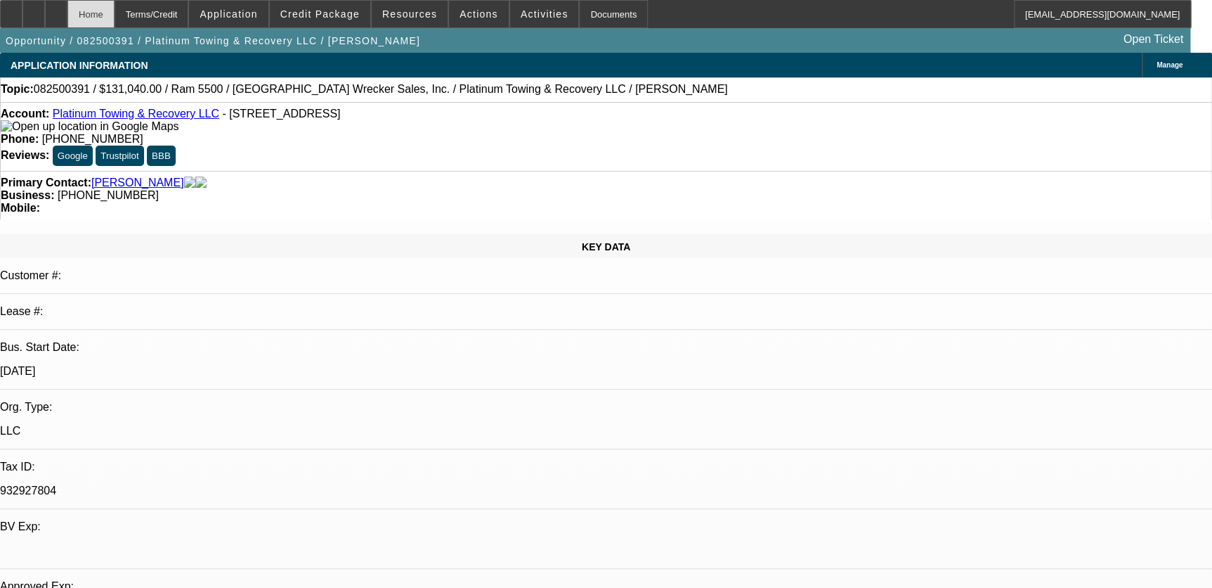
select select "0"
select select "2"
select select "0"
select select "6"
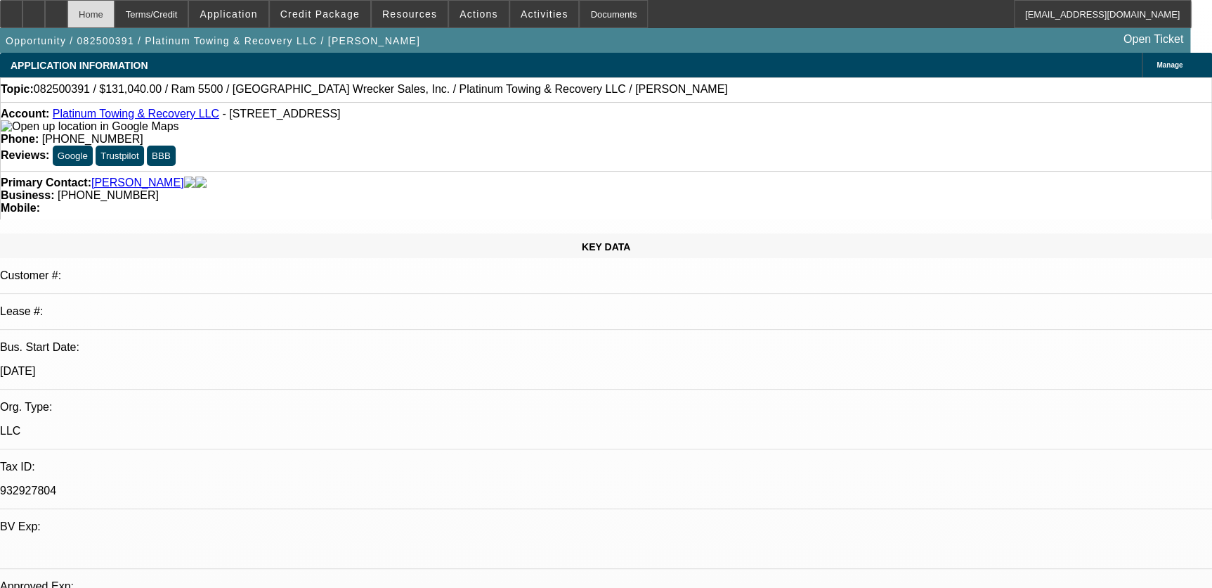
select select "0"
select select "2"
select select "0"
select select "6"
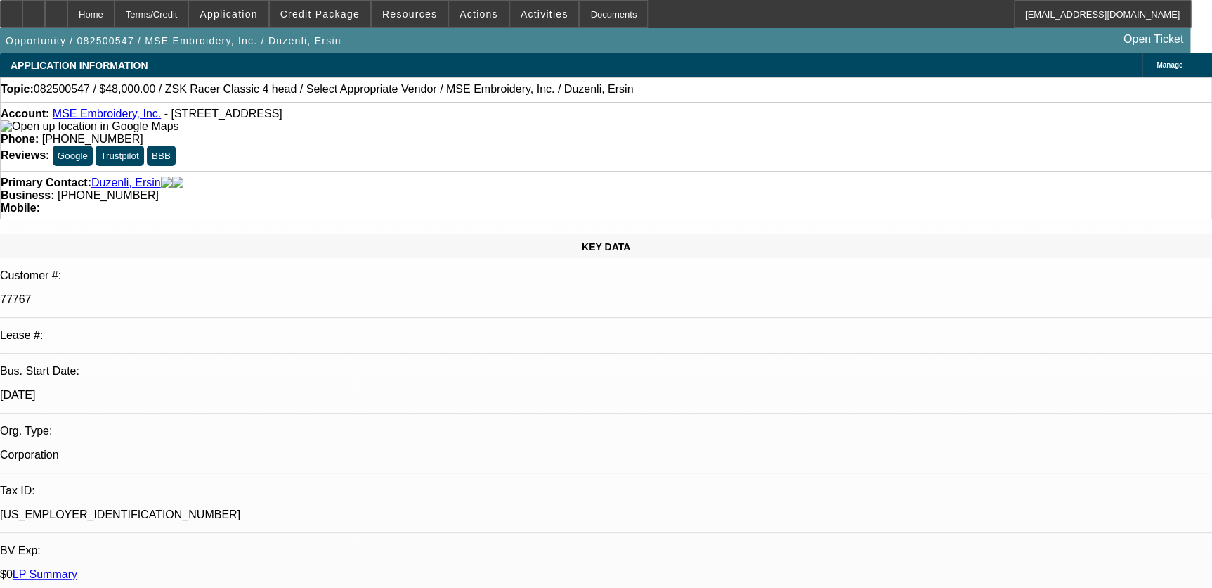
select select "0"
select select "2"
select select "0.1"
select select "1"
select select "2"
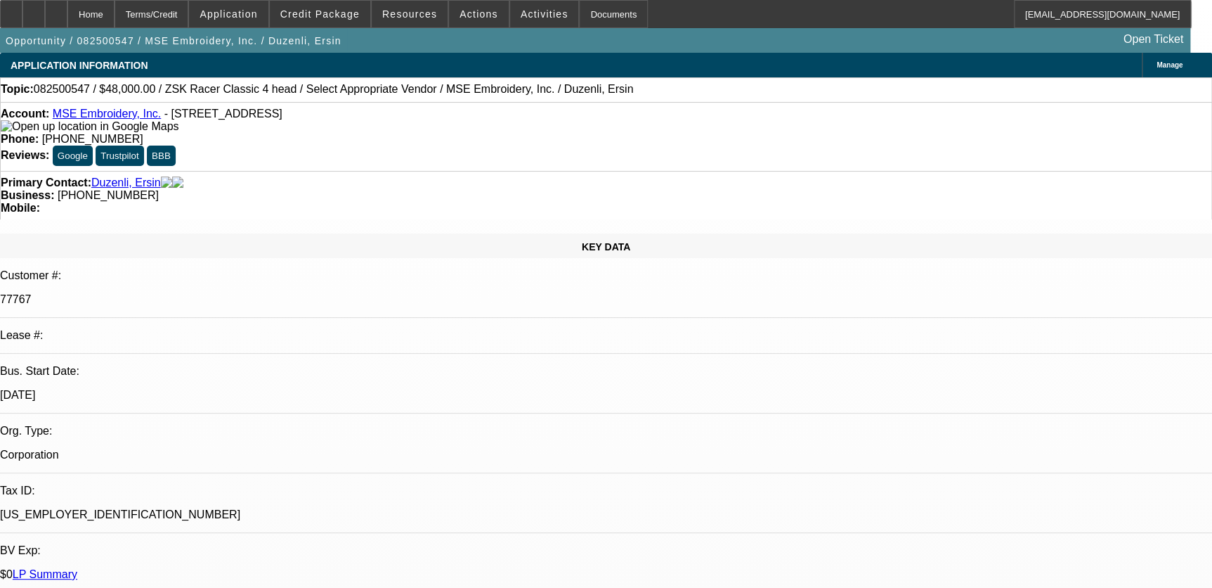
select select "4"
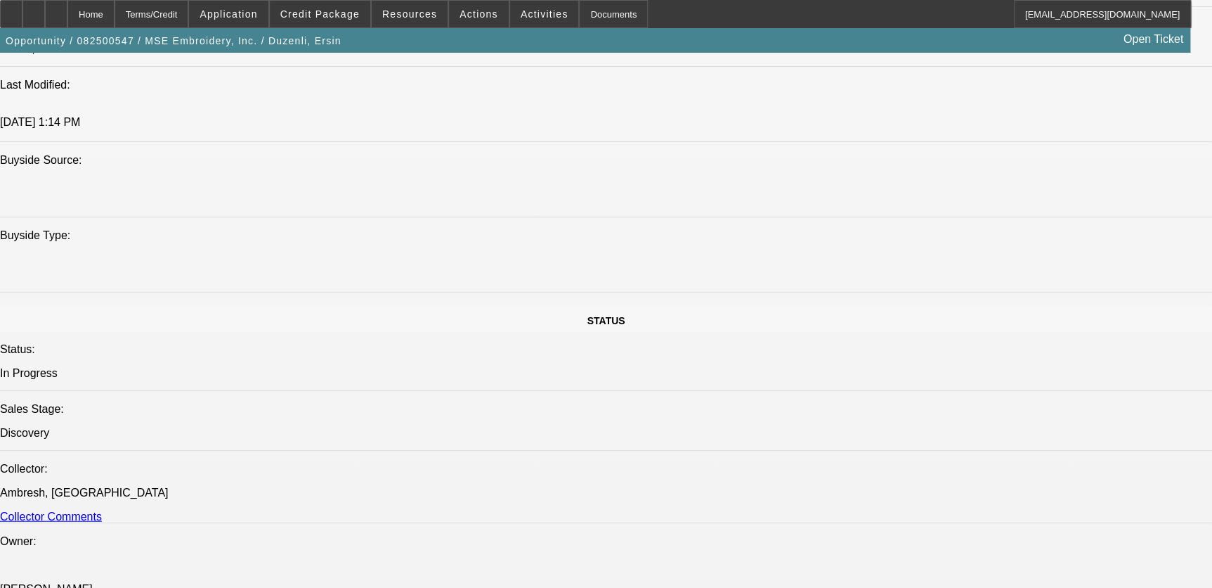
scroll to position [1342, 0]
